Goal: Navigation & Orientation: Find specific page/section

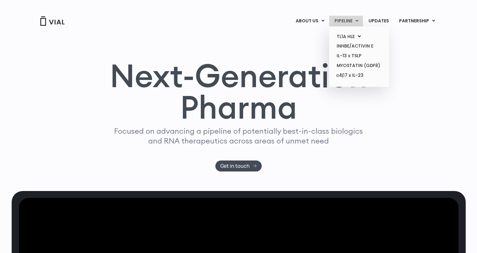
click at [357, 22] on icon at bounding box center [356, 21] width 3 height 4
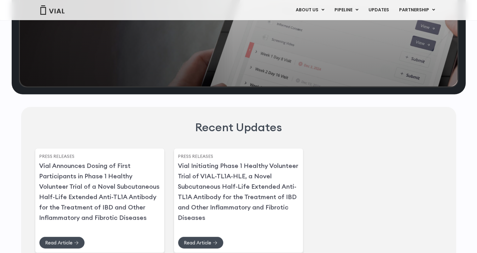
scroll to position [1453, 0]
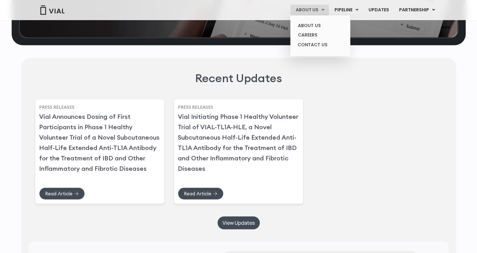
click at [319, 9] on link "ABOUT US" at bounding box center [309, 10] width 38 height 11
click at [314, 24] on link "ABOUT US" at bounding box center [320, 26] width 55 height 10
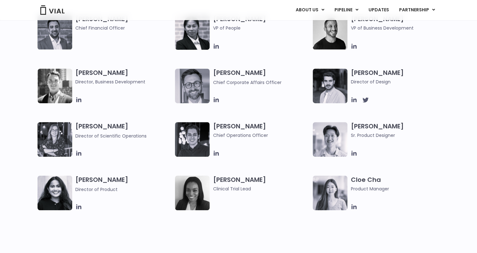
scroll to position [410, 0]
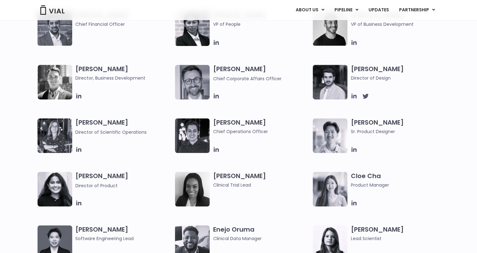
click at [96, 125] on h3 "Sarah Wise Director of Scientific Operations" at bounding box center [123, 127] width 97 height 17
click at [79, 151] on icon at bounding box center [78, 149] width 7 height 7
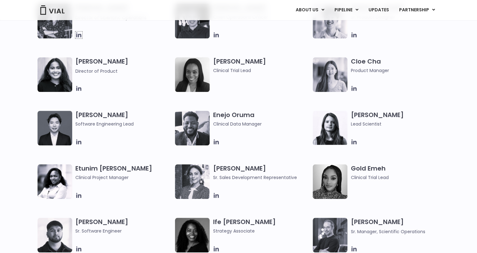
scroll to position [536, 0]
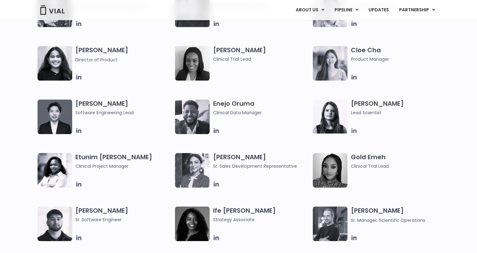
click at [354, 130] on icon at bounding box center [354, 130] width 7 height 7
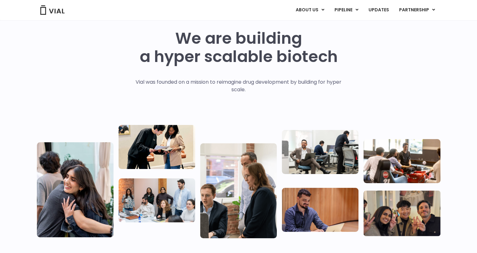
scroll to position [0, 0]
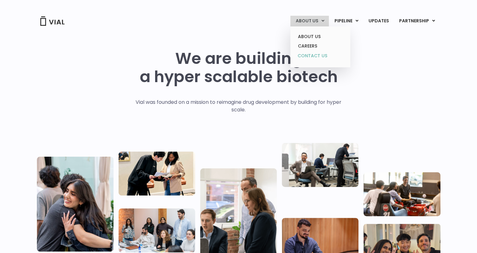
click at [309, 56] on link "CONTACT US" at bounding box center [320, 56] width 55 height 10
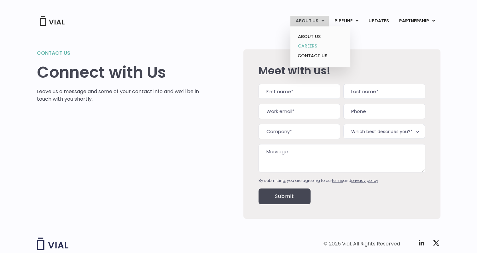
click at [313, 46] on link "CAREERS" at bounding box center [320, 46] width 55 height 10
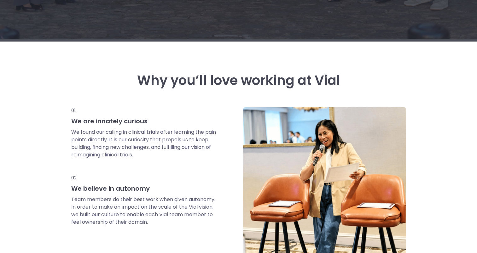
scroll to position [284, 0]
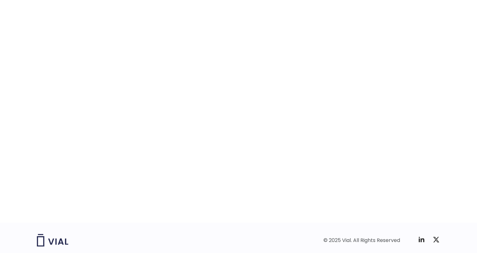
scroll to position [967, 0]
